Goal: Check status

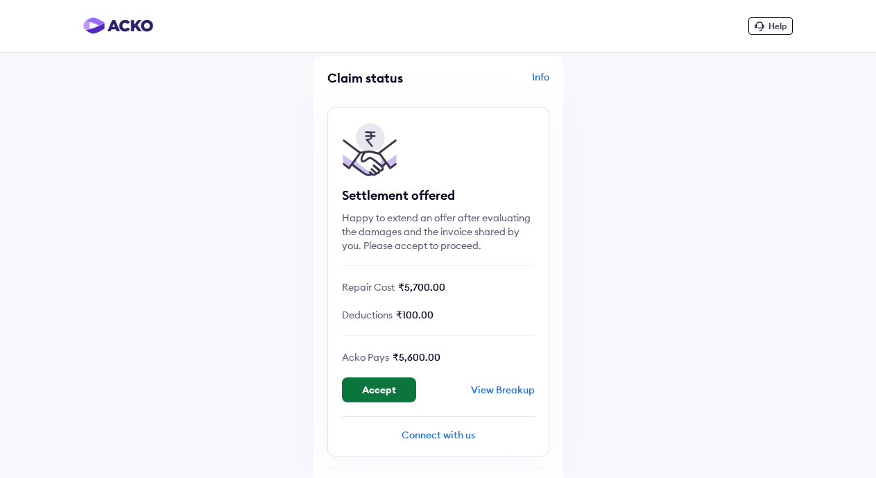
click at [379, 383] on button "Accept" at bounding box center [379, 389] width 74 height 25
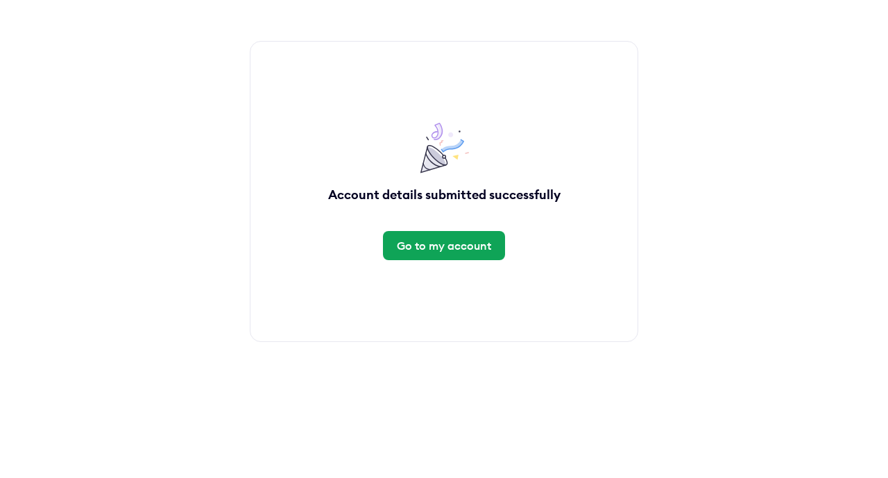
click at [439, 245] on div "Go to my account" at bounding box center [444, 245] width 94 height 15
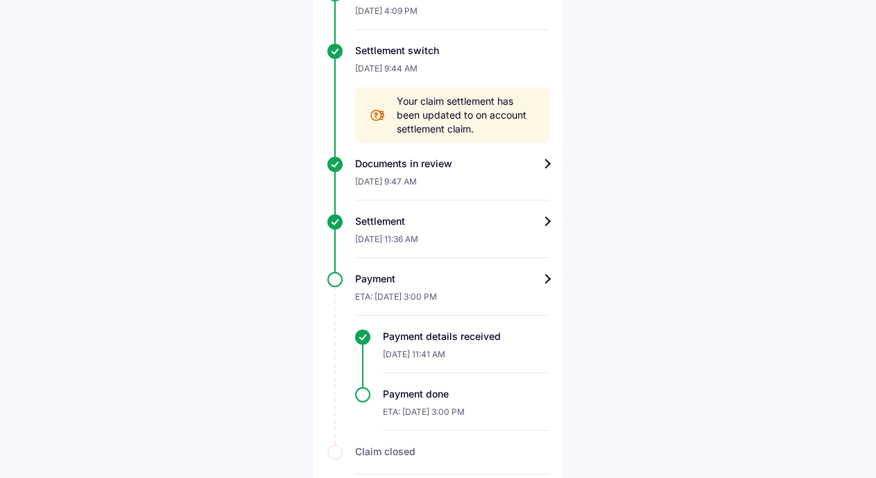
scroll to position [539, 0]
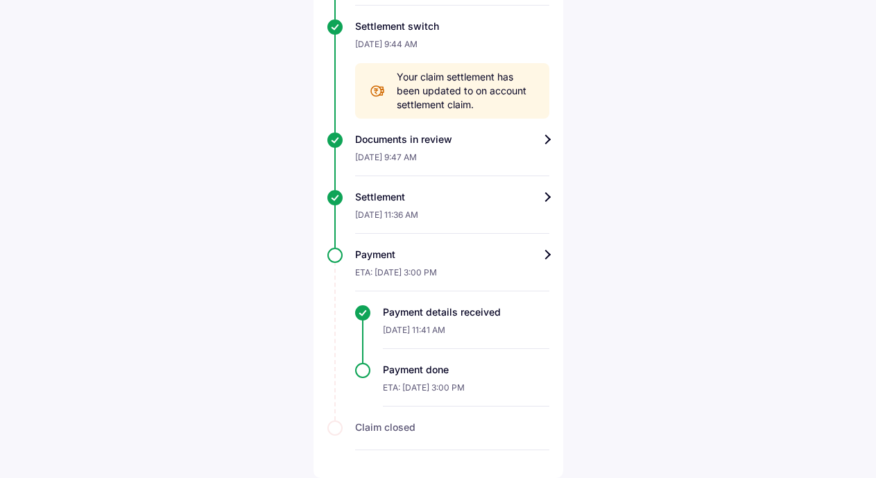
click at [544, 252] on div "Payment" at bounding box center [452, 255] width 194 height 14
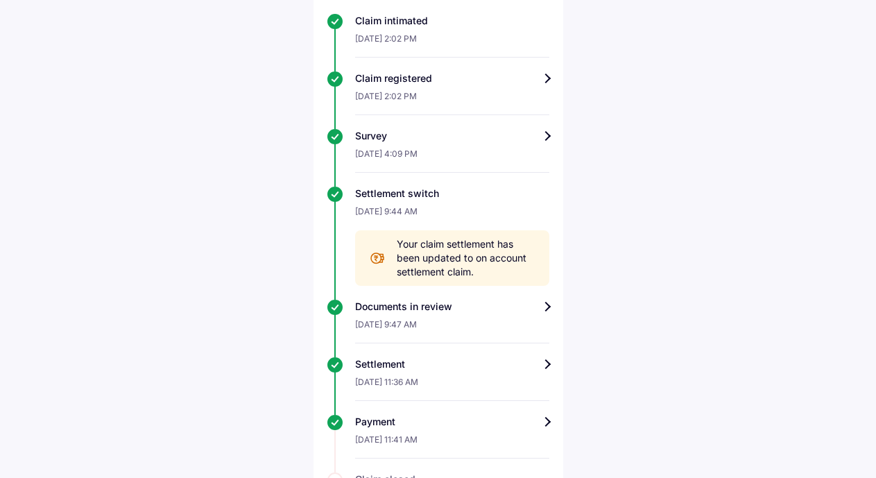
scroll to position [470, 0]
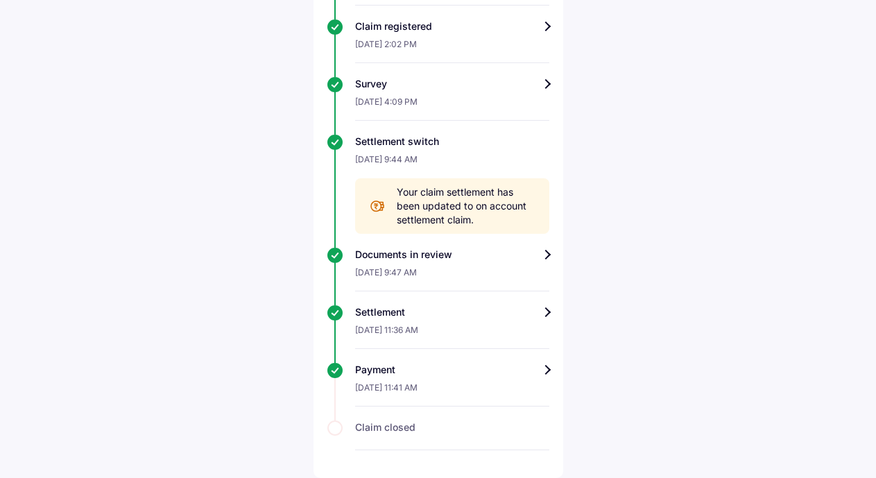
click at [334, 430] on div "Claim closed" at bounding box center [438, 435] width 222 height 30
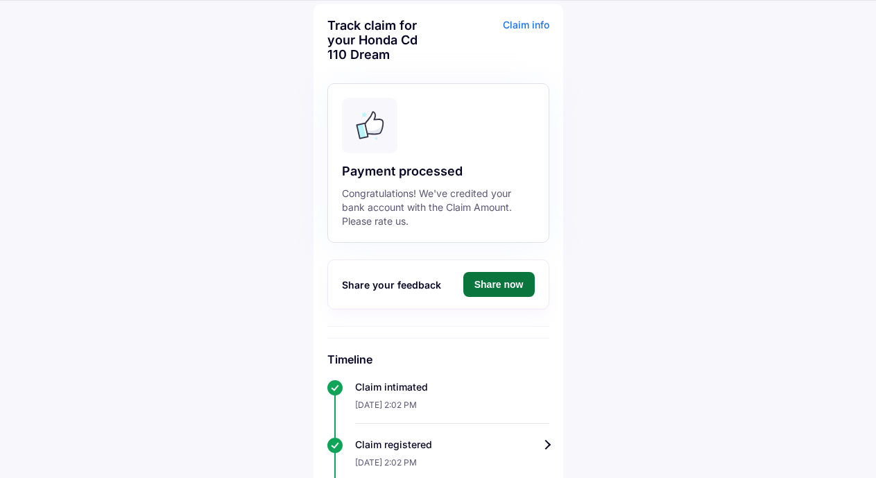
click at [502, 289] on button "Share now" at bounding box center [498, 284] width 71 height 25
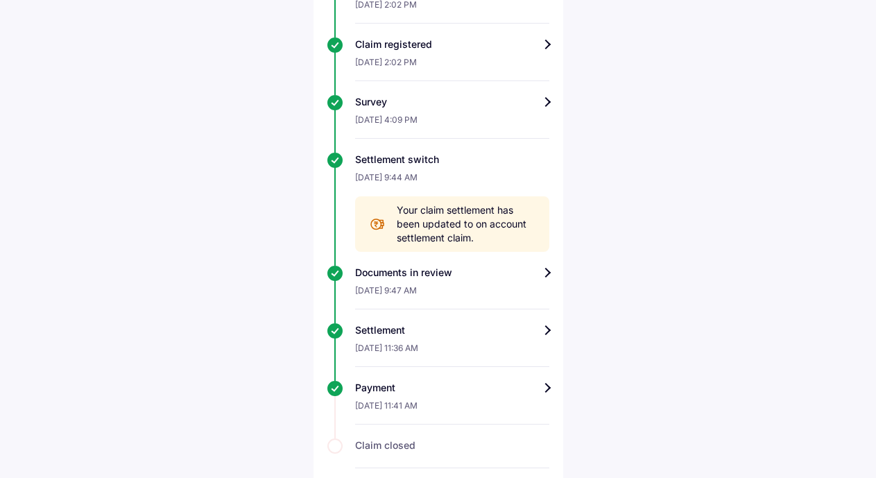
scroll to position [470, 0]
